Goal: Navigation & Orientation: Find specific page/section

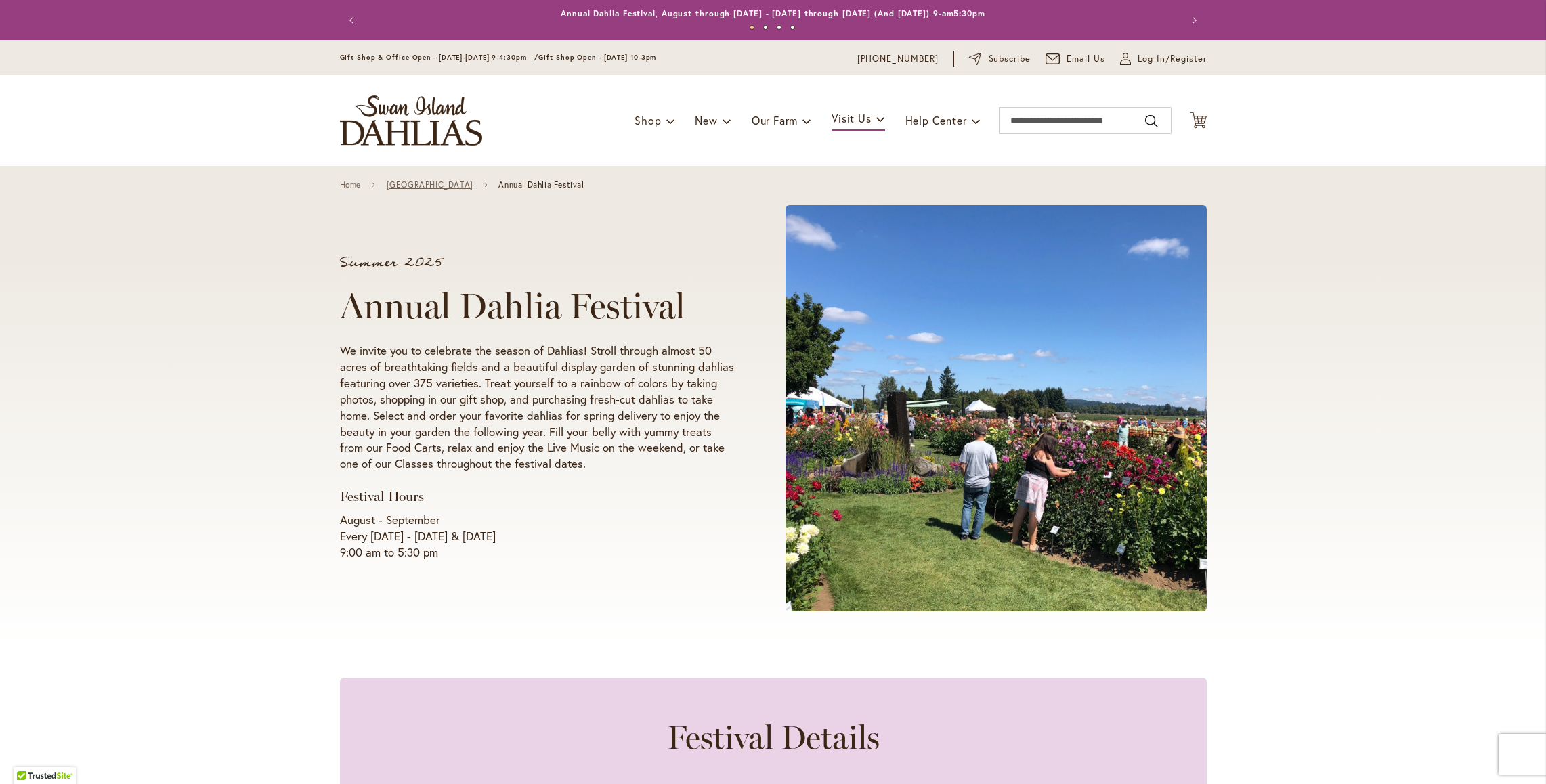
click at [416, 183] on link "[GEOGRAPHIC_DATA]" at bounding box center [430, 184] width 87 height 9
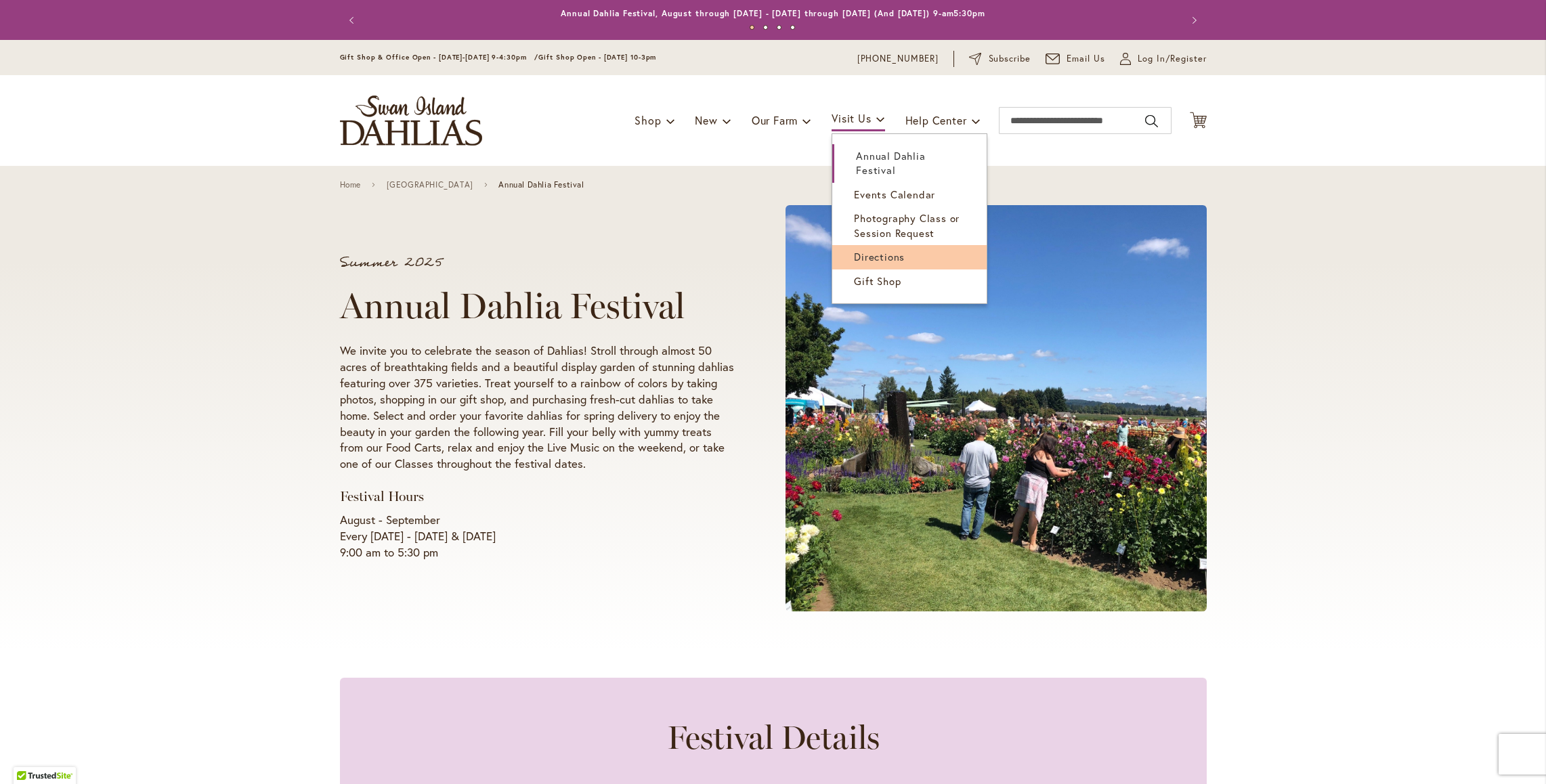
click at [864, 247] on link "Directions" at bounding box center [909, 257] width 154 height 24
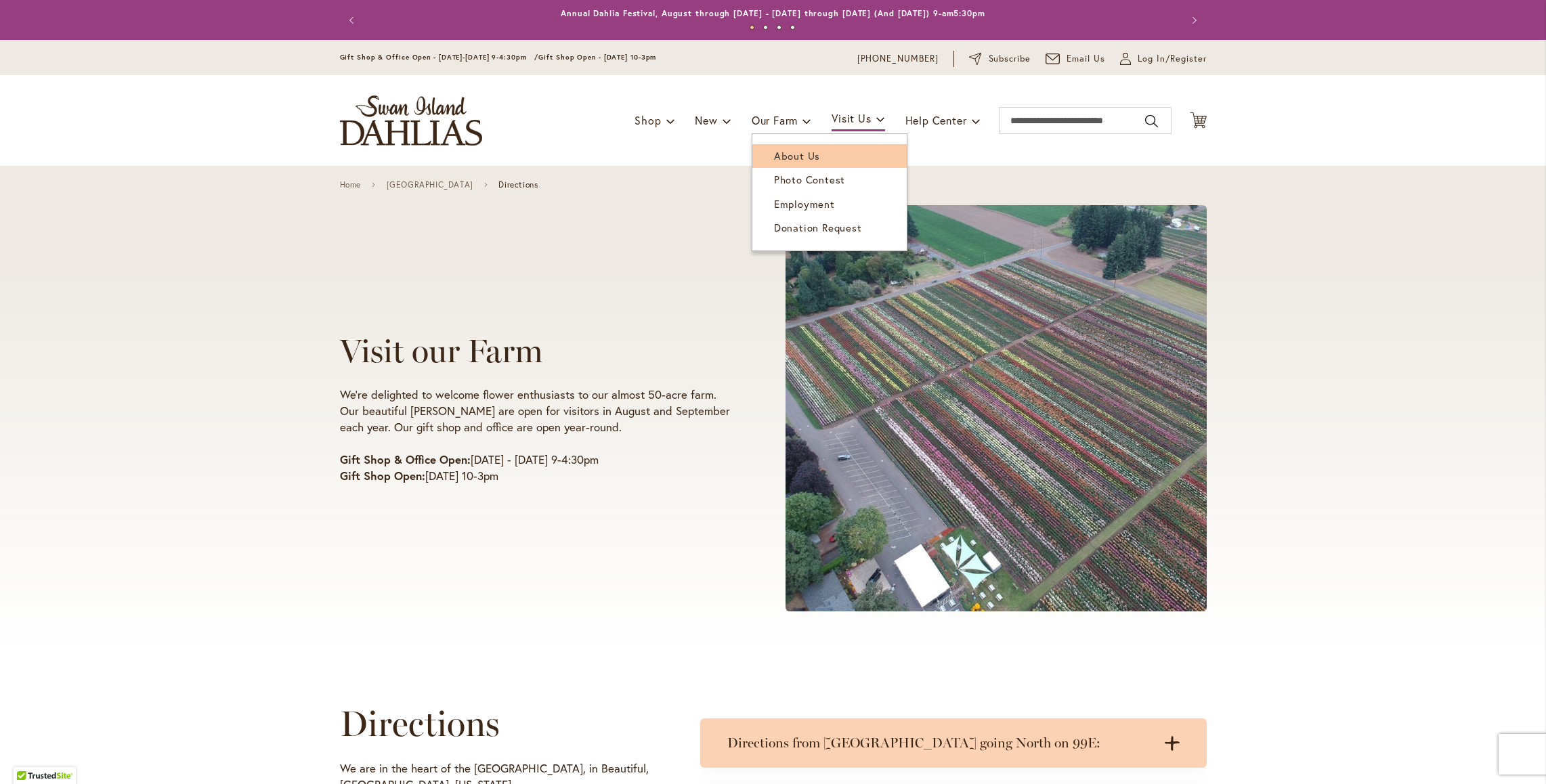
click at [778, 149] on span "About Us" at bounding box center [797, 156] width 46 height 14
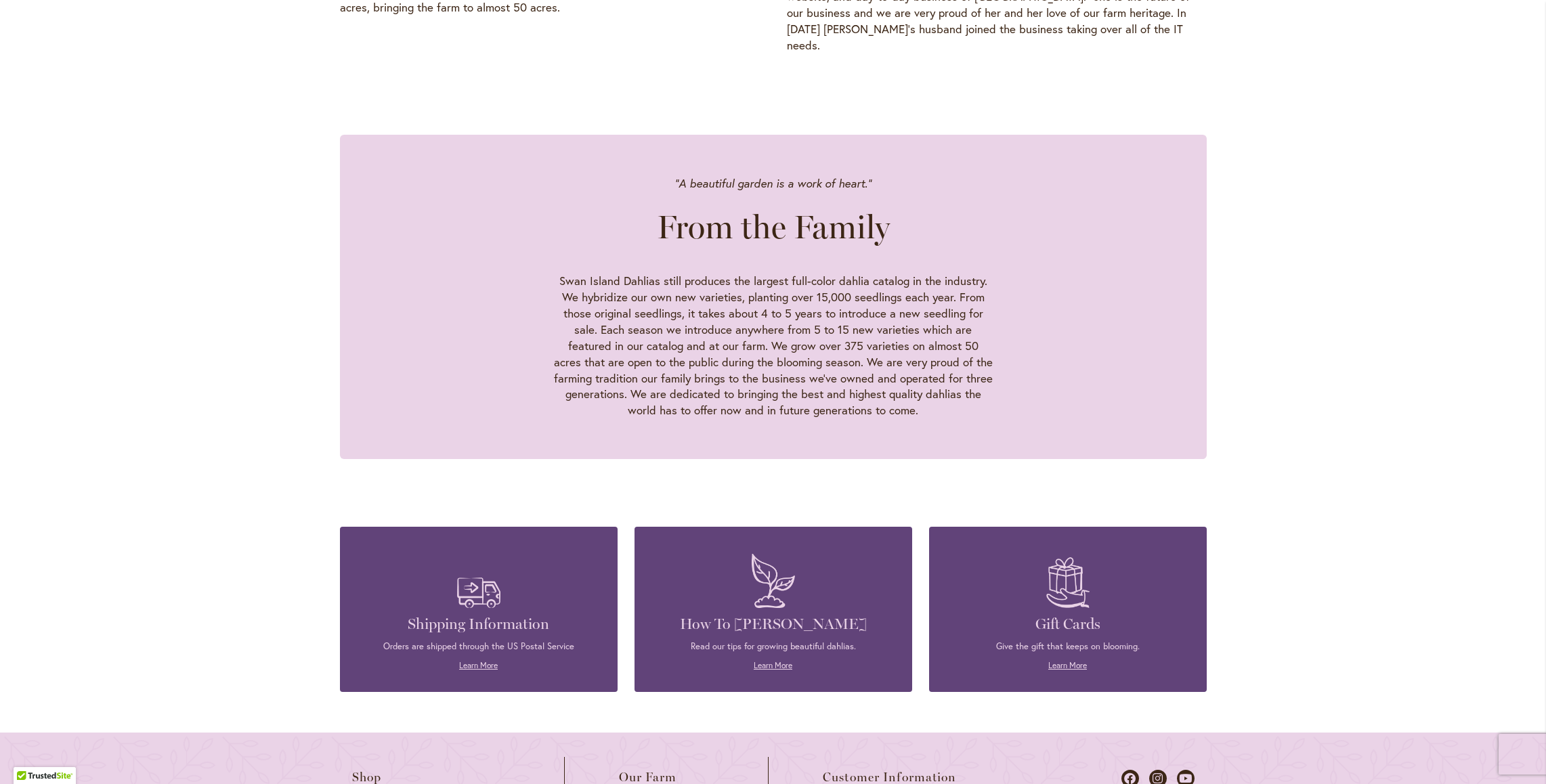
scroll to position [1122, 0]
